Goal: Transaction & Acquisition: Download file/media

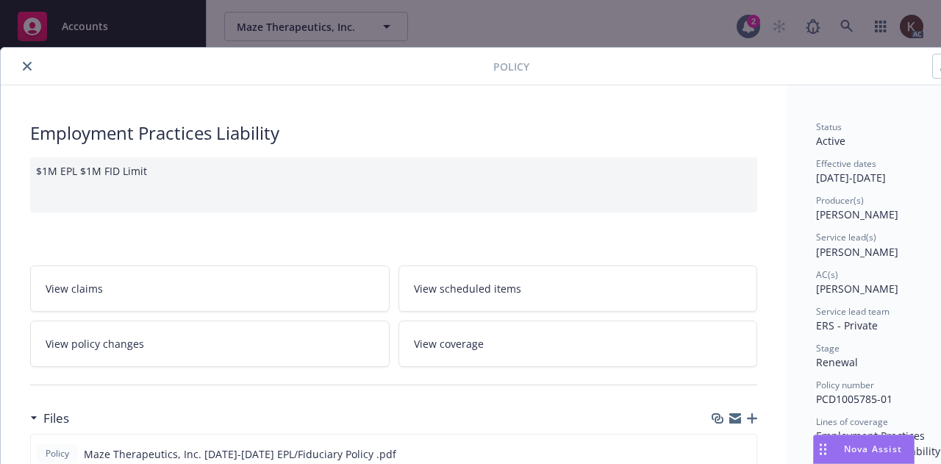
scroll to position [450, 0]
click at [24, 64] on icon "close" at bounding box center [27, 66] width 9 height 9
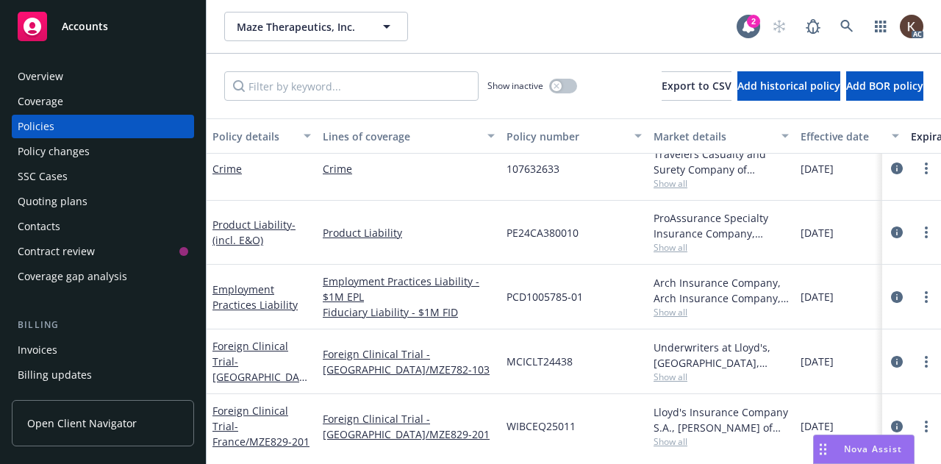
click at [850, 10] on div "Maze Therapeutics, Inc. Maze Therapeutics, Inc. 2 AC" at bounding box center [574, 26] width 734 height 53
click at [850, 27] on icon at bounding box center [846, 26] width 13 height 13
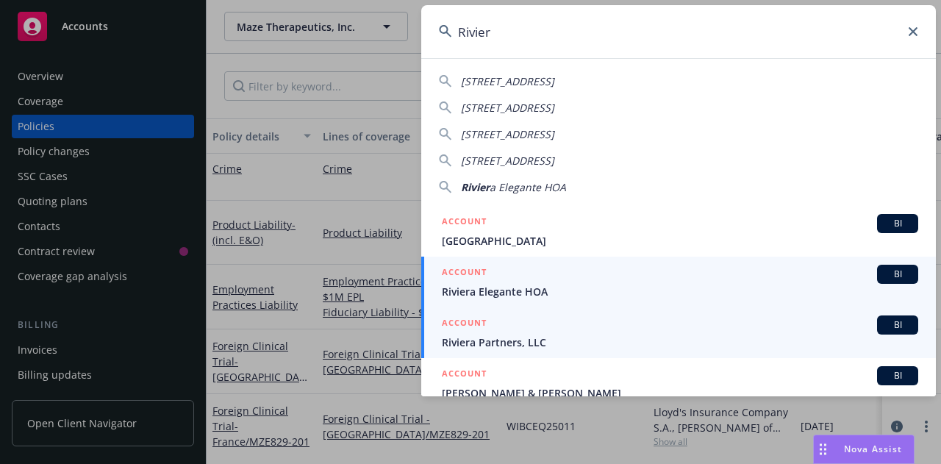
type input "Rivier"
click at [500, 342] on span "Riviera Partners, LLC" at bounding box center [680, 341] width 476 height 15
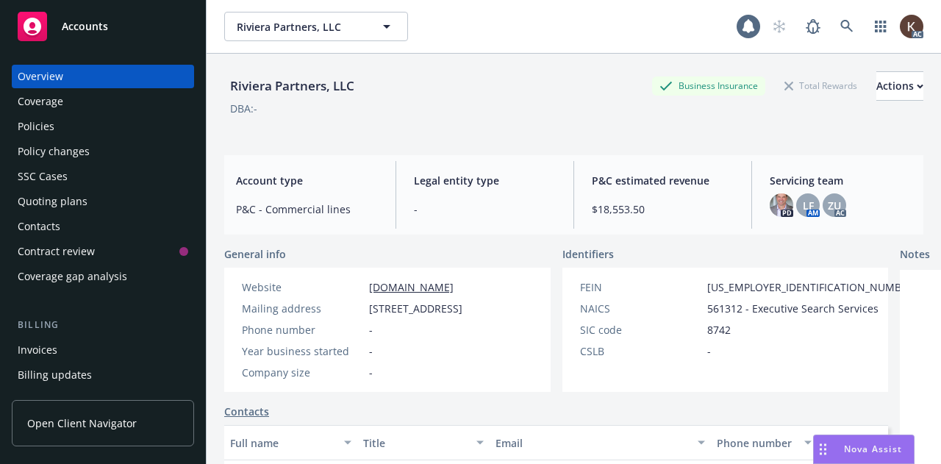
click at [78, 126] on div "Policies" at bounding box center [103, 127] width 170 height 24
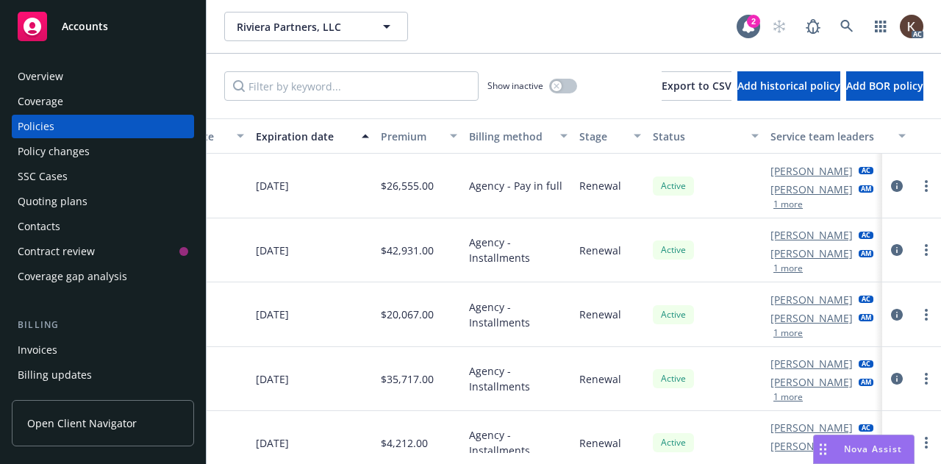
scroll to position [0, 682]
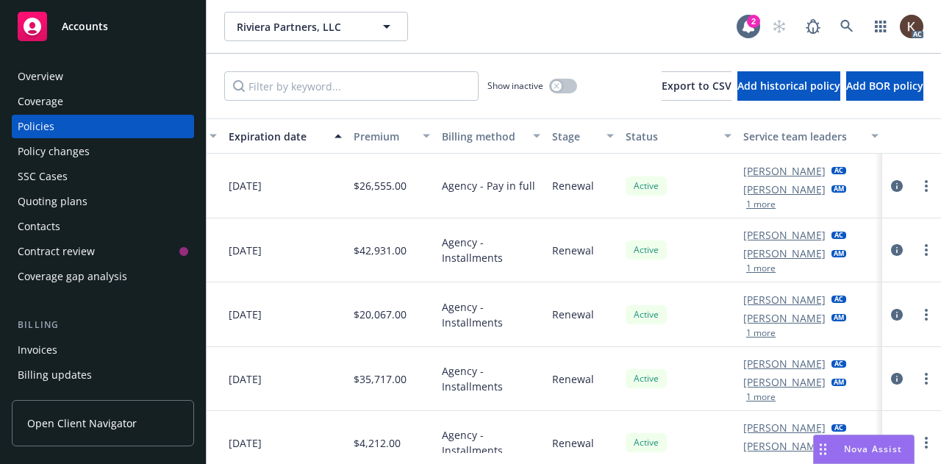
click at [765, 207] on button "1 more" at bounding box center [760, 204] width 29 height 9
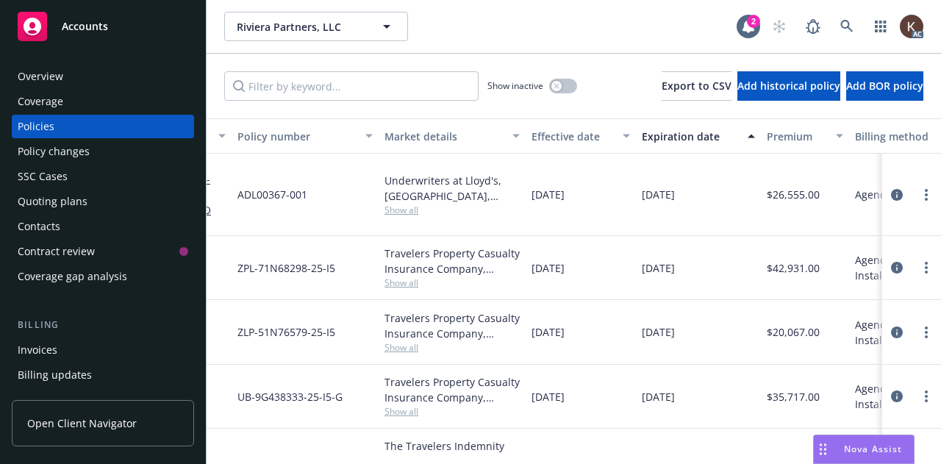
scroll to position [0, 0]
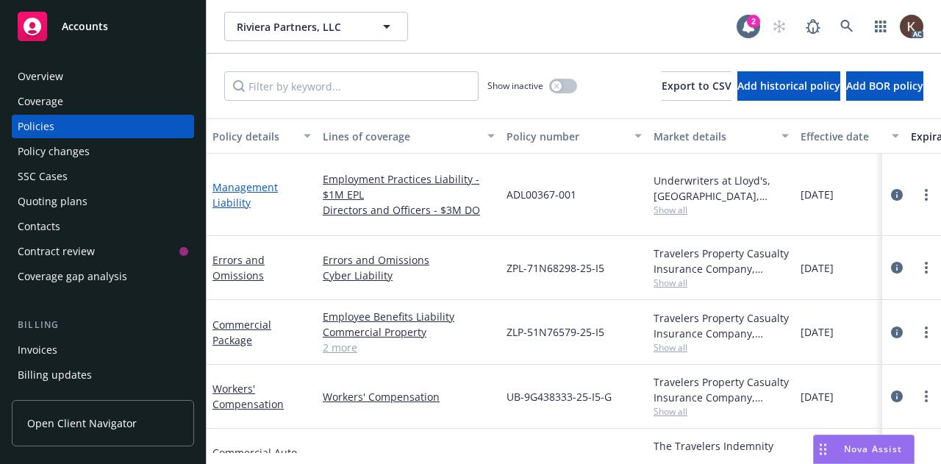
click at [223, 198] on link "Management Liability" at bounding box center [244, 194] width 65 height 29
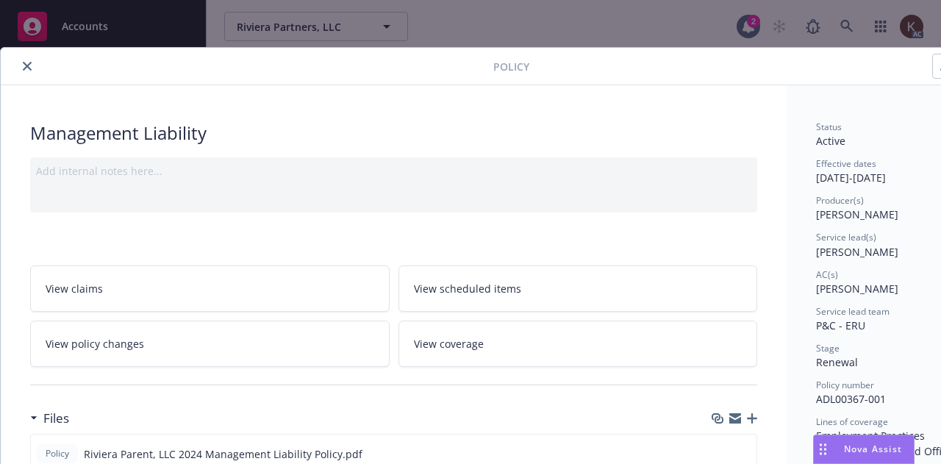
click at [28, 70] on button "close" at bounding box center [27, 66] width 18 height 18
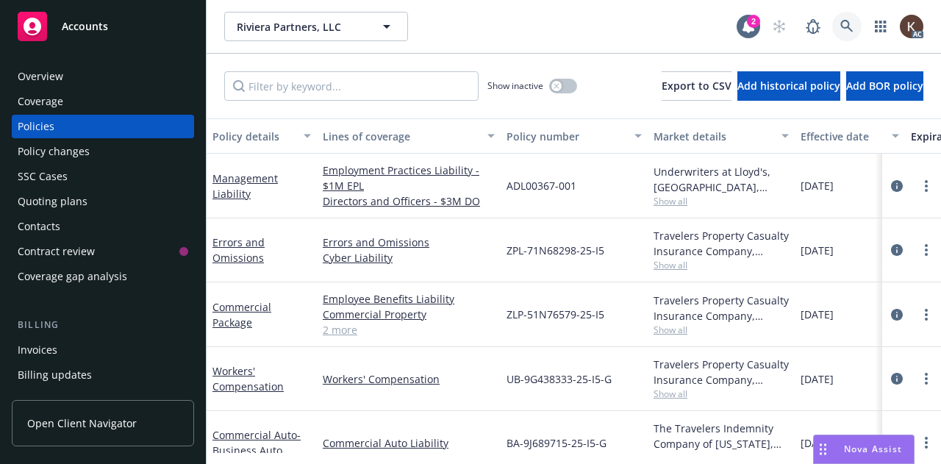
click at [843, 27] on icon at bounding box center [846, 26] width 12 height 12
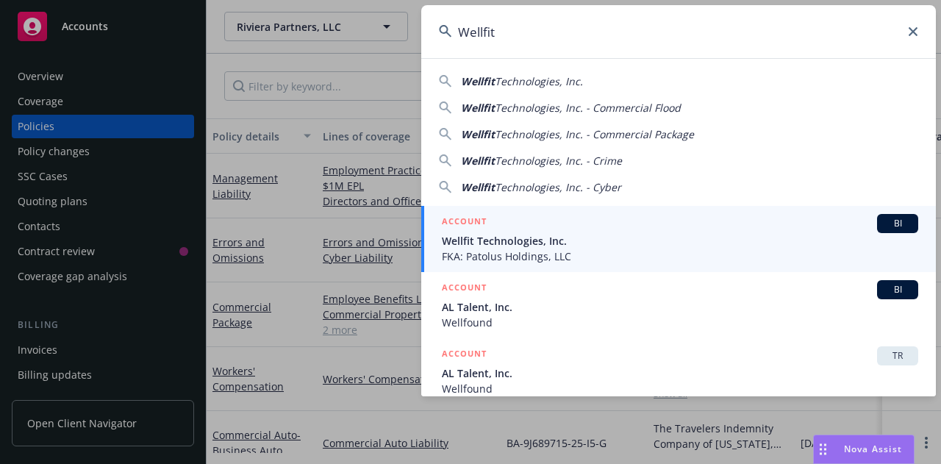
type input "Wellfit"
click at [545, 242] on span "Wellfit Technologies, Inc." at bounding box center [680, 240] width 476 height 15
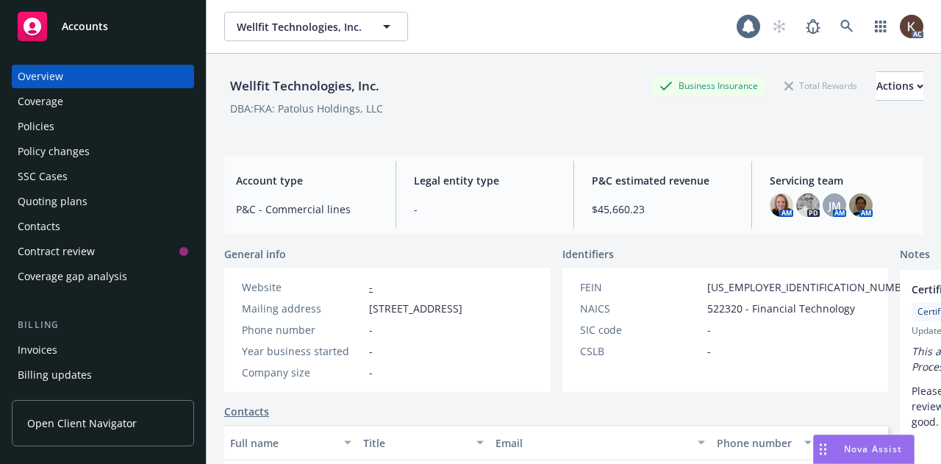
click at [51, 126] on div "Policies" at bounding box center [36, 127] width 37 height 24
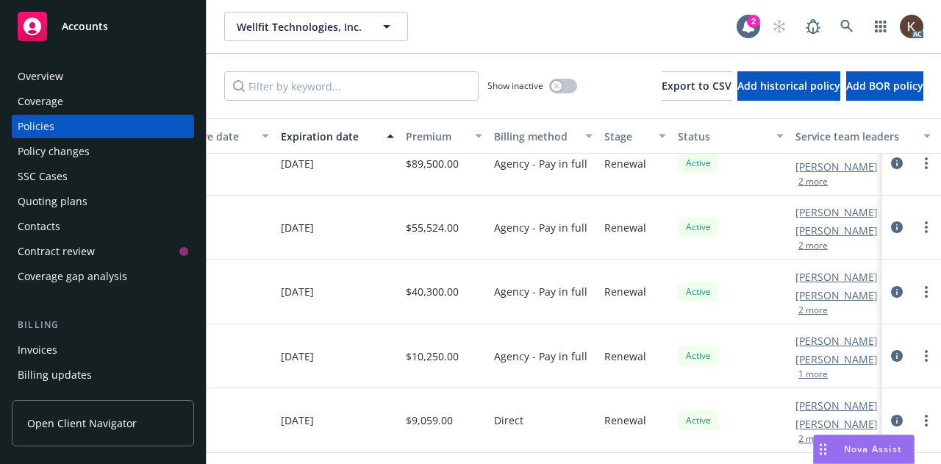
scroll to position [273, 695]
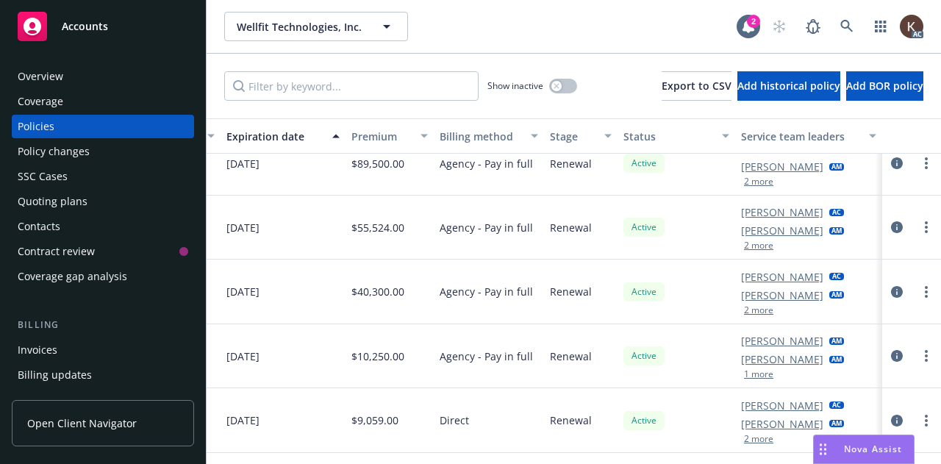
click at [753, 306] on button "2 more" at bounding box center [758, 310] width 29 height 9
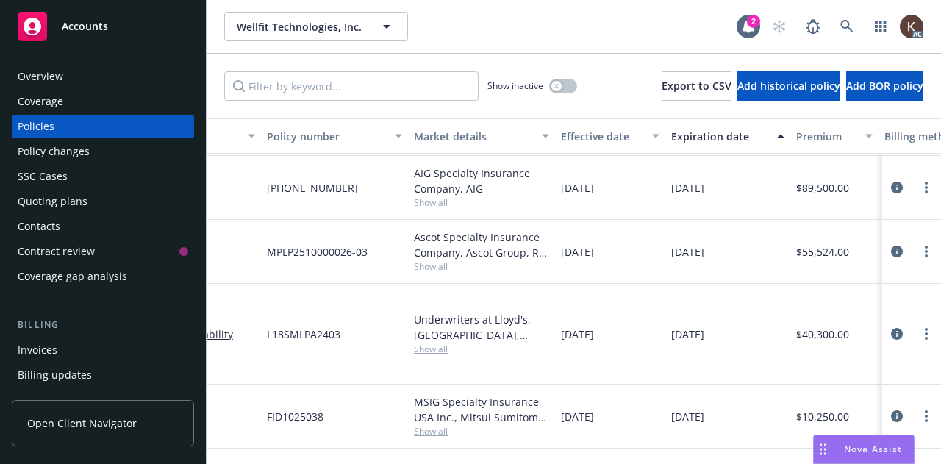
scroll to position [239, 0]
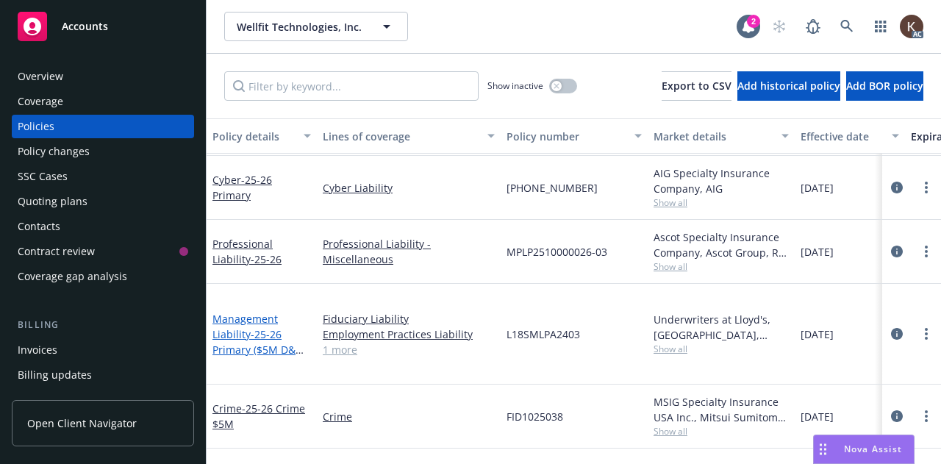
click at [261, 345] on span "- 25-26 Primary ($5M D&O, $1M EPL, $2M Fid)" at bounding box center [259, 349] width 94 height 45
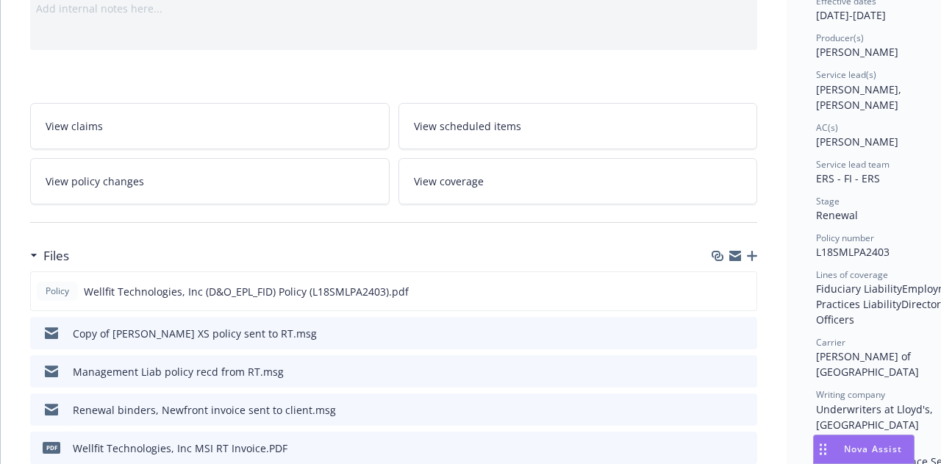
scroll to position [163, 0]
click at [713, 287] on div "Policy Wellfit Technologies, Inc (D&O_EPL_FID) Policy (L18SMLPA2403).pdf" at bounding box center [393, 290] width 727 height 40
click at [719, 287] on icon "download file" at bounding box center [719, 288] width 10 height 9
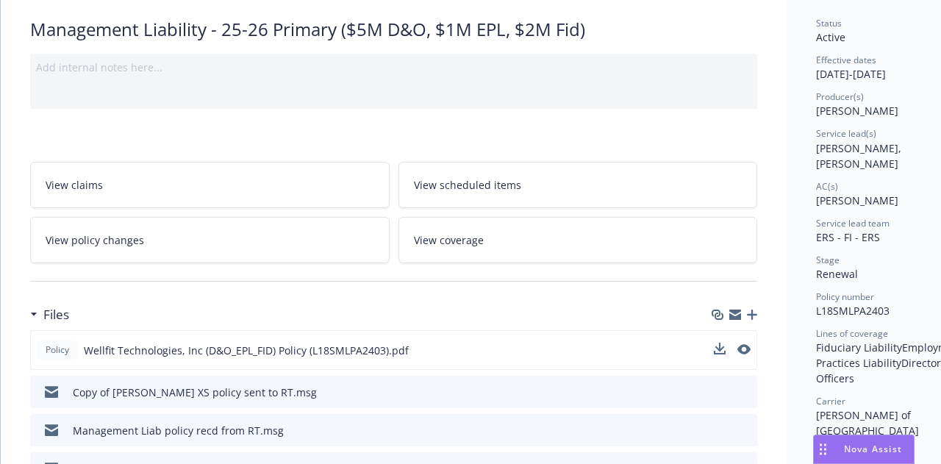
scroll to position [0, 0]
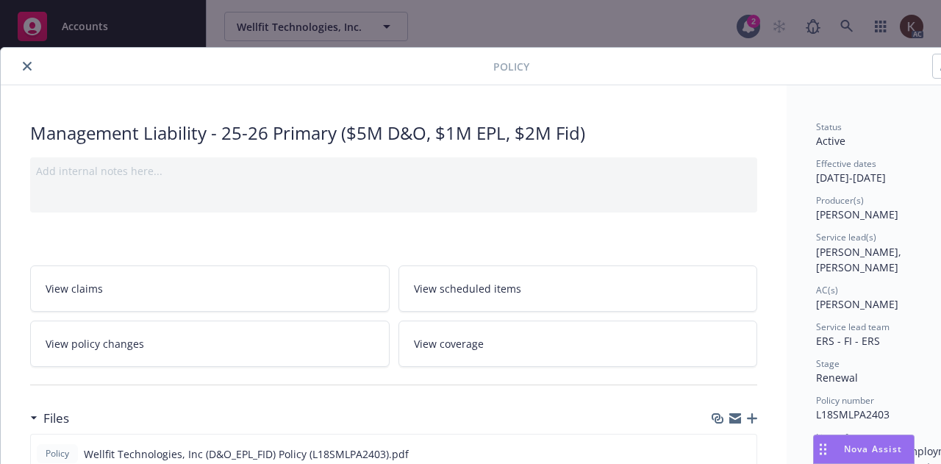
click at [24, 64] on icon "close" at bounding box center [27, 66] width 9 height 9
